Goal: Task Accomplishment & Management: Manage account settings

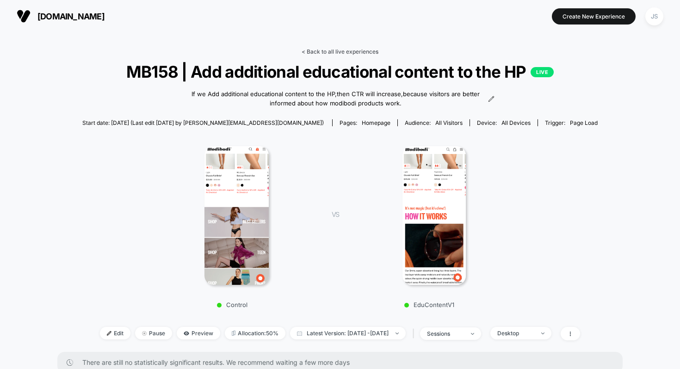
click at [363, 52] on link "< Back to all live experiences" at bounding box center [339, 51] width 77 height 7
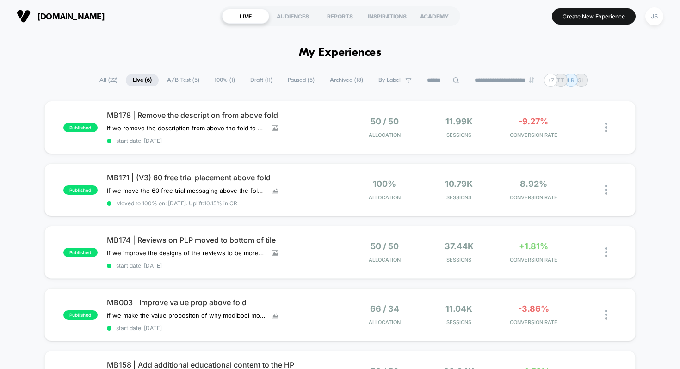
click at [293, 80] on span "Paused ( 5 )" at bounding box center [301, 80] width 41 height 12
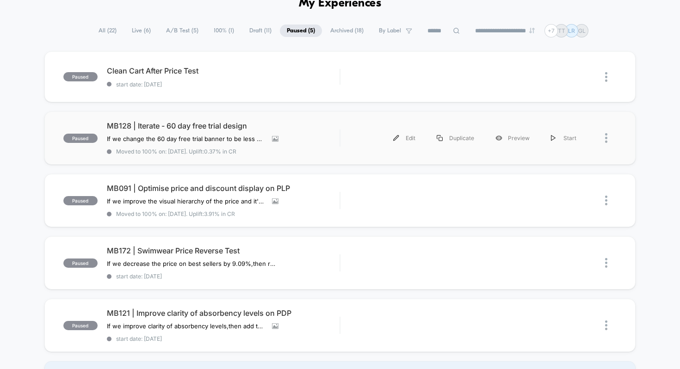
scroll to position [53, 0]
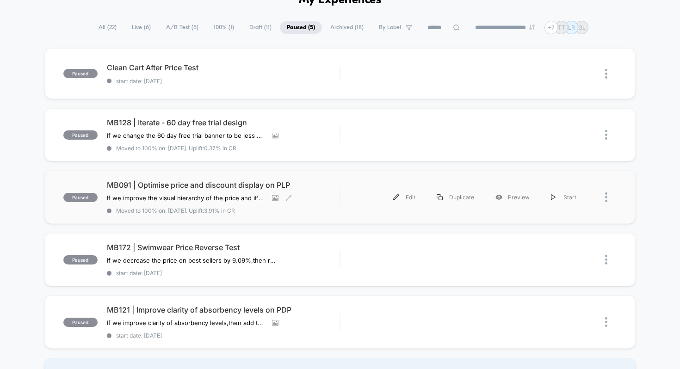
click at [257, 182] on span "MB091 | Optimise price and discount display on PLP" at bounding box center [223, 184] width 233 height 9
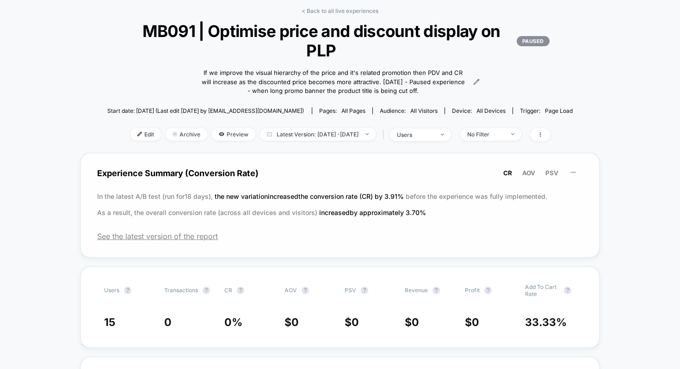
scroll to position [99, 0]
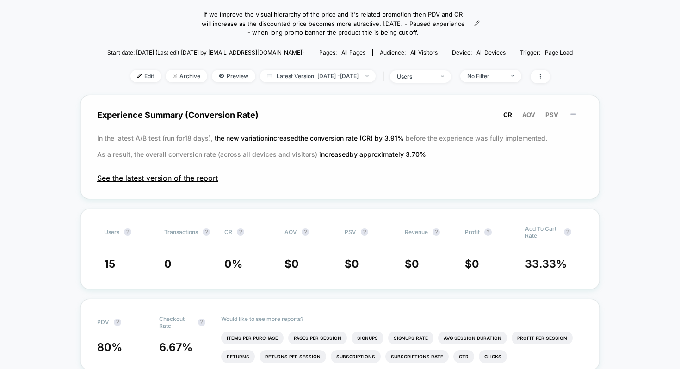
click at [200, 182] on span "See the latest version of the report" at bounding box center [340, 177] width 486 height 9
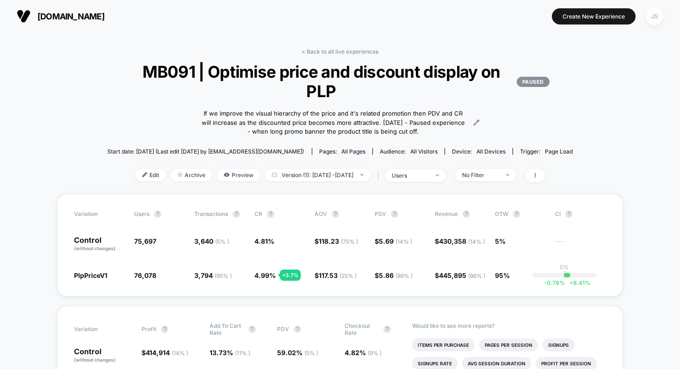
click at [661, 12] on div "JS" at bounding box center [654, 16] width 18 height 18
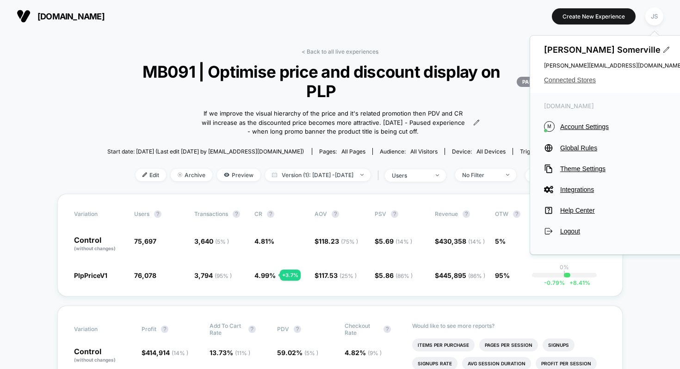
click at [578, 80] on span "Connected Stores" at bounding box center [613, 79] width 139 height 7
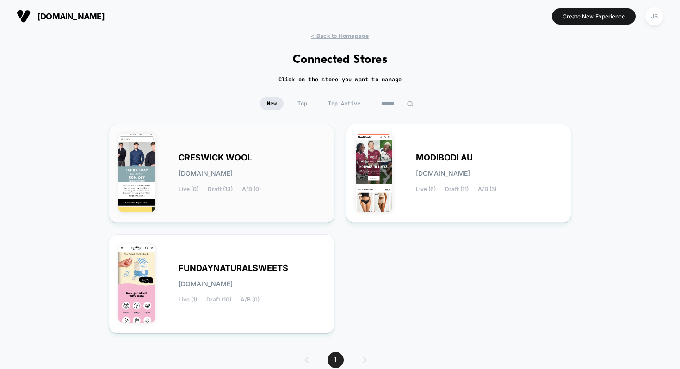
click at [293, 154] on div "CRESWICK WOOL [DOMAIN_NAME] Live (0) Draft (13) A/B (0)" at bounding box center [251, 173] width 146 height 38
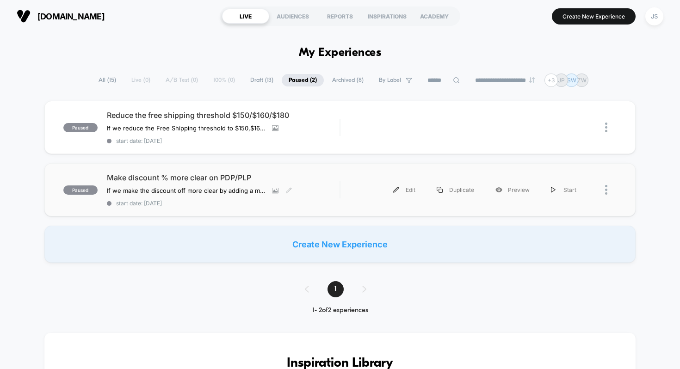
click at [195, 174] on span "Make discount % more clear on PDP/PLP" at bounding box center [223, 177] width 233 height 9
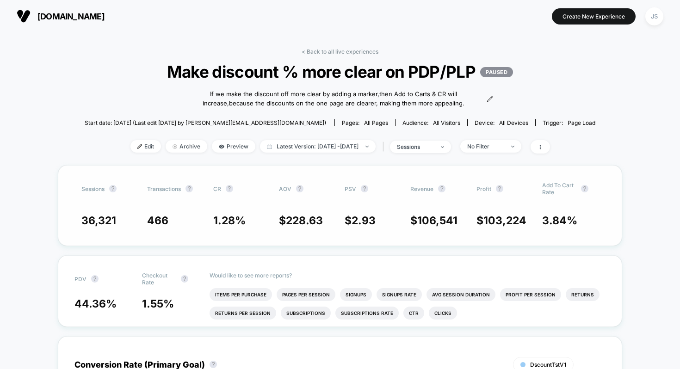
scroll to position [16, 0]
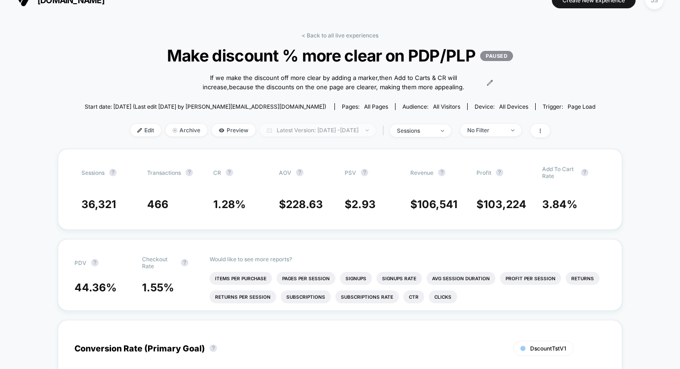
click at [340, 130] on span "Latest Version: [DATE] - [DATE]" at bounding box center [318, 130] width 116 height 12
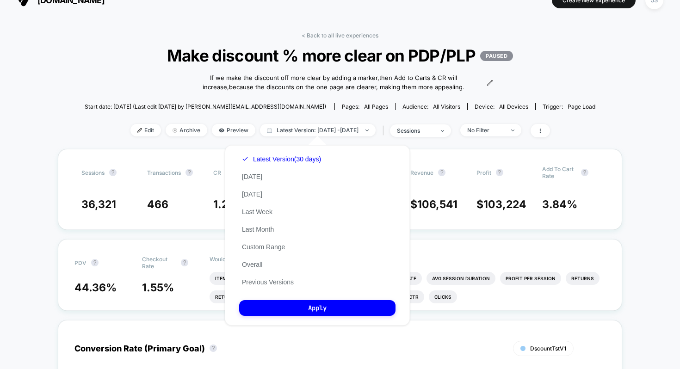
click at [418, 246] on div "Custom [DATE] - [DATE] ******* ******** ***** ***** *** **** **** ****** ******…" at bounding box center [316, 235] width 203 height 199
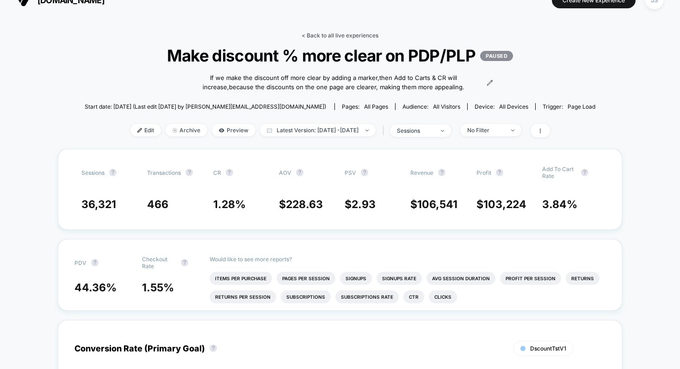
click at [364, 36] on link "< Back to all live experiences" at bounding box center [339, 35] width 77 height 7
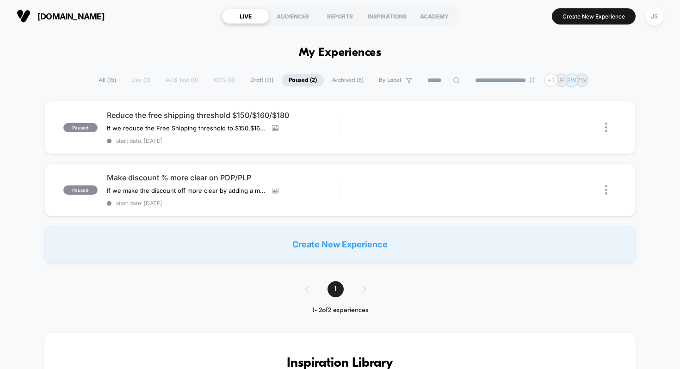
click at [337, 79] on span "Archived ( 8 )" at bounding box center [347, 80] width 45 height 12
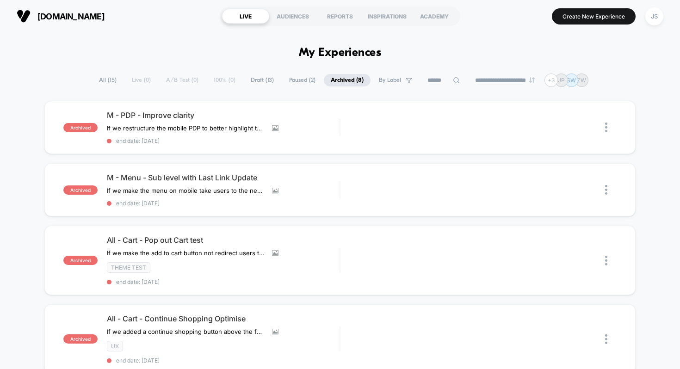
click at [289, 78] on span "Paused ( 2 )" at bounding box center [302, 80] width 40 height 12
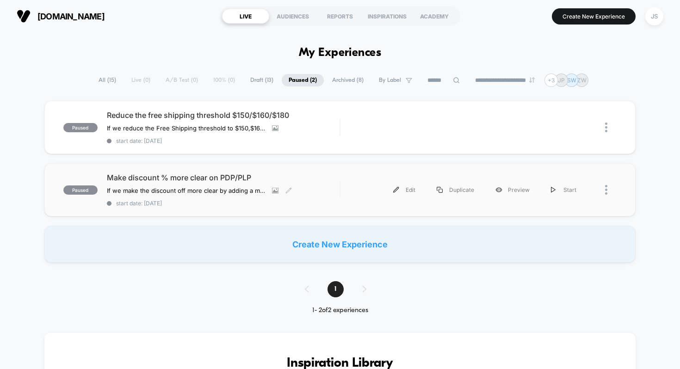
click at [217, 171] on div "paused Make discount % more clear on PDP/PLP If we make the discount off more c…" at bounding box center [339, 189] width 591 height 53
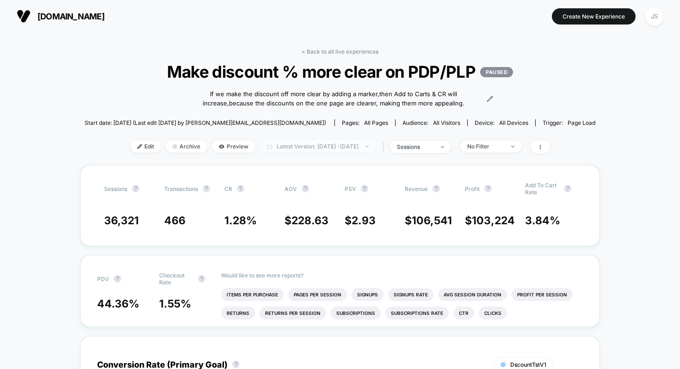
click at [300, 142] on span "Latest Version: [DATE] - [DATE]" at bounding box center [318, 146] width 116 height 12
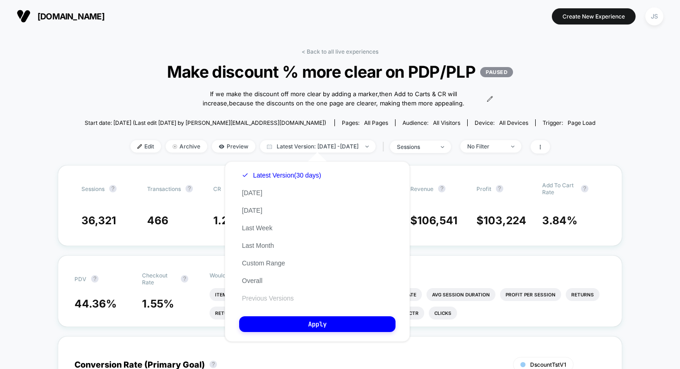
click at [249, 301] on button "Previous Versions" at bounding box center [267, 298] width 57 height 8
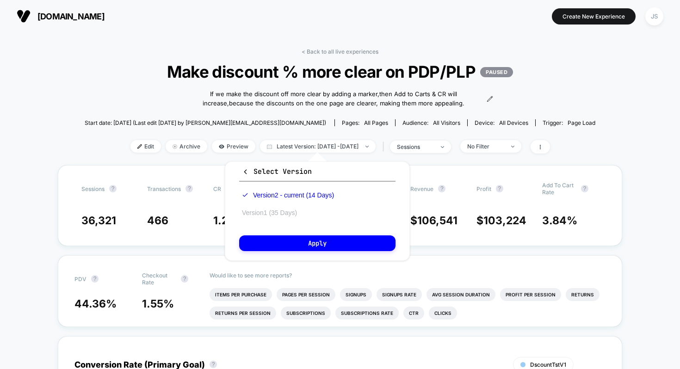
click at [278, 211] on button "Version 1 (35 Days)" at bounding box center [269, 213] width 61 height 8
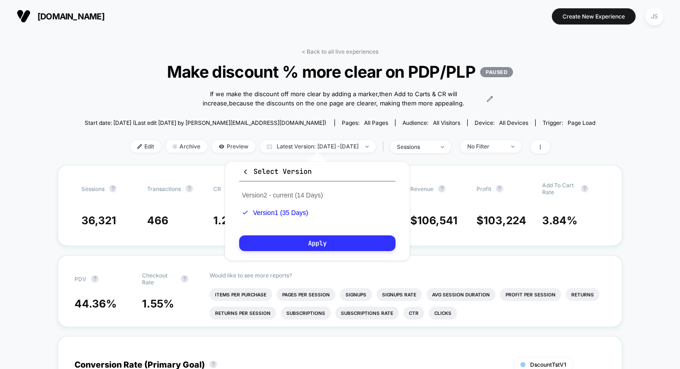
click at [284, 246] on button "Apply" at bounding box center [317, 243] width 156 height 16
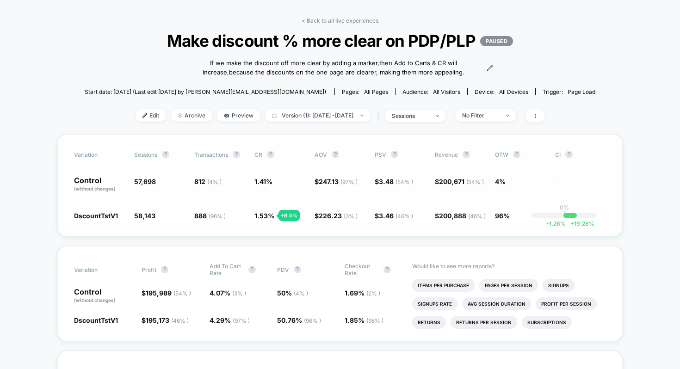
scroll to position [33, 0]
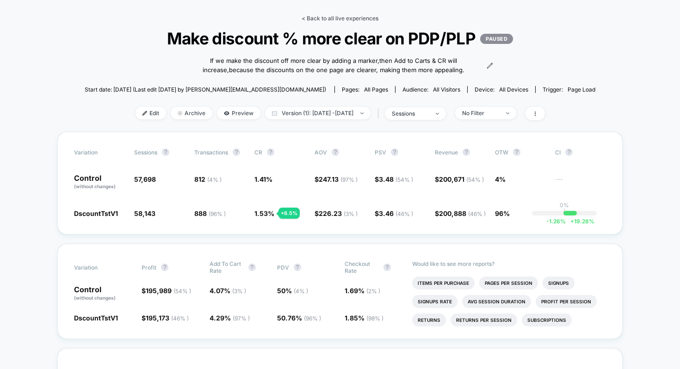
click at [339, 18] on link "< Back to all live experiences" at bounding box center [339, 18] width 77 height 7
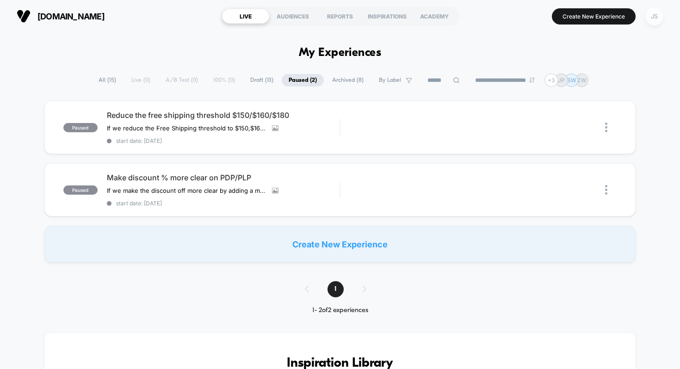
click at [655, 18] on div "JS" at bounding box center [654, 16] width 18 height 18
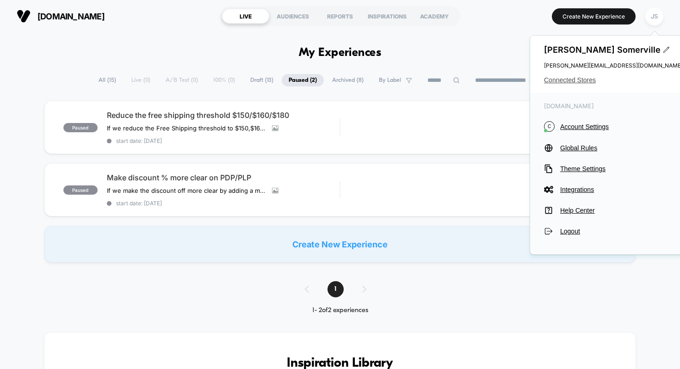
click at [566, 80] on span "Connected Stores" at bounding box center [613, 79] width 139 height 7
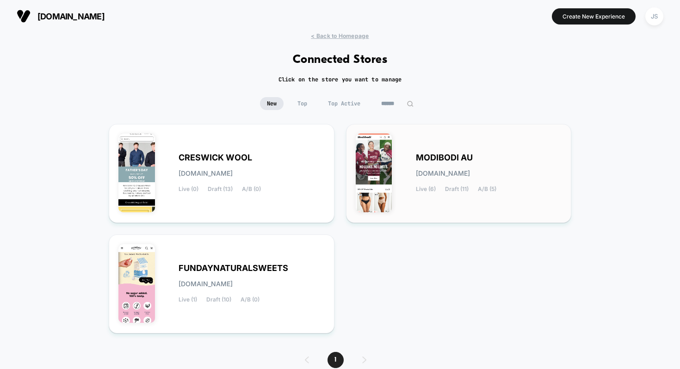
click at [420, 155] on span "MODIBODI AU" at bounding box center [444, 157] width 57 height 6
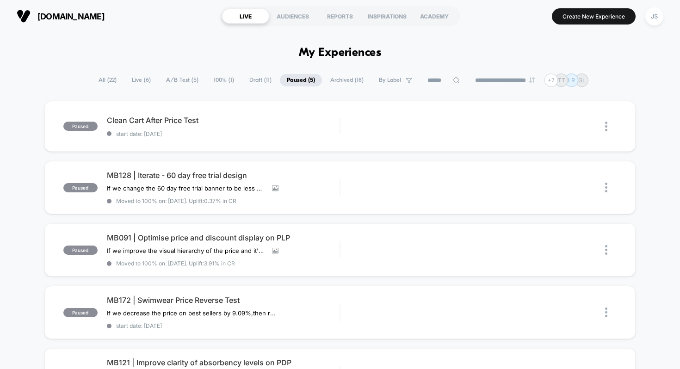
click at [146, 80] on span "Live ( 6 )" at bounding box center [141, 80] width 33 height 12
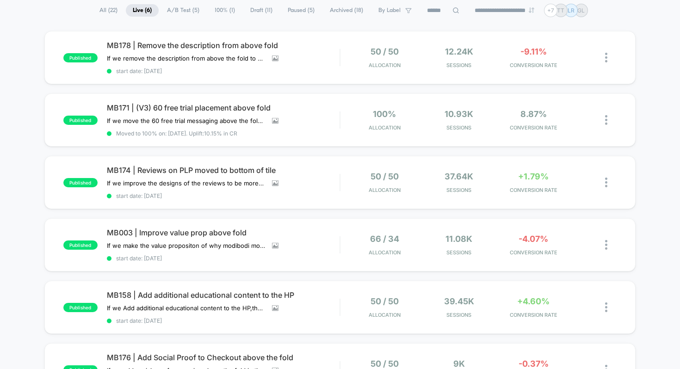
scroll to position [71, 0]
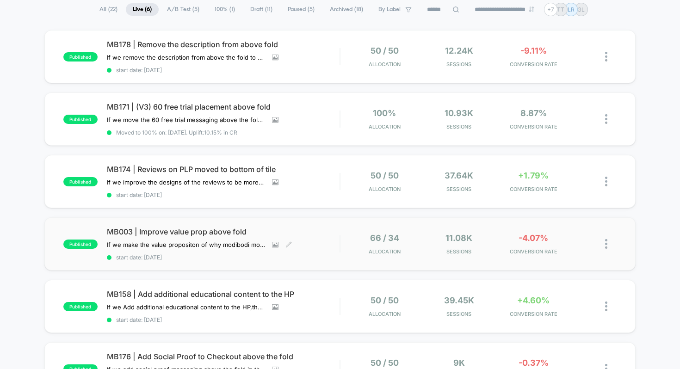
click at [180, 234] on div "MB003 | Improve value prop above fold If we make the value propositon of why mo…" at bounding box center [223, 244] width 233 height 34
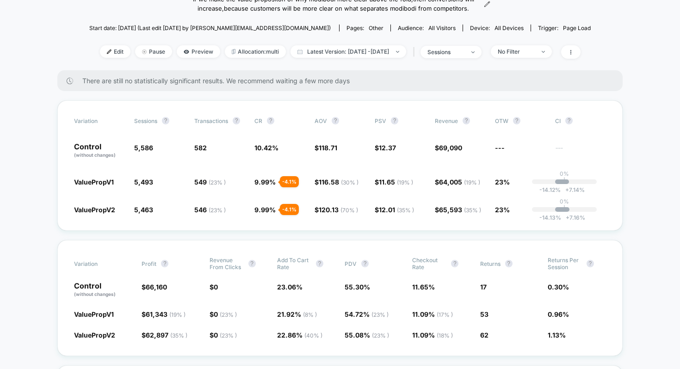
scroll to position [94, 0]
click at [362, 49] on span "Latest Version: [DATE] - [DATE]" at bounding box center [348, 52] width 116 height 12
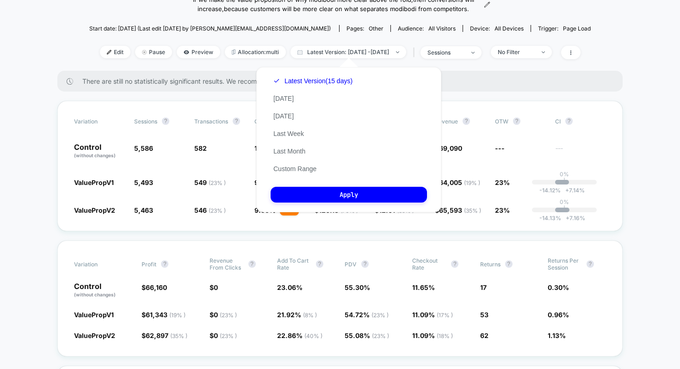
click at [340, 37] on div "< Back to all live experiences MB003 | Improve value prop above fold LIVE If we…" at bounding box center [339, 12] width 501 height 117
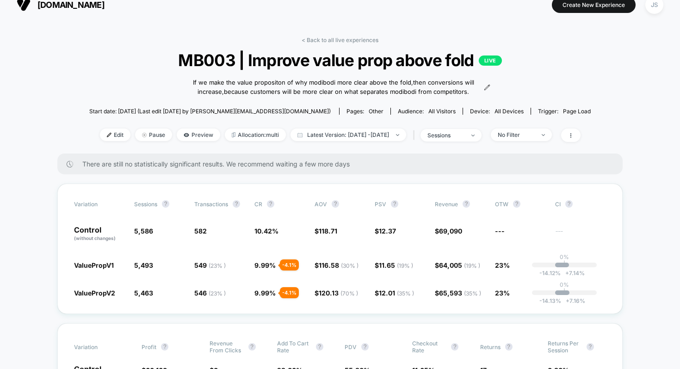
scroll to position [0, 0]
